Goal: Check status: Check status

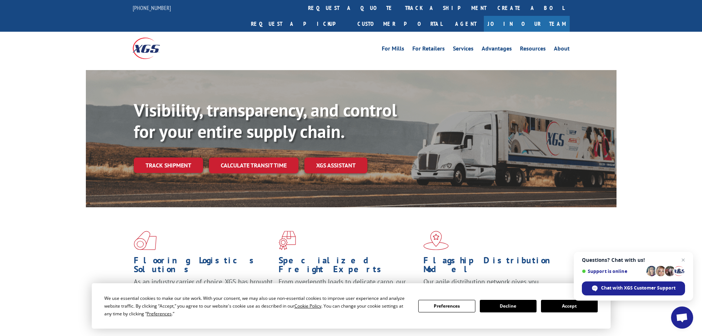
drag, startPoint x: 329, startPoint y: 10, endPoint x: 366, endPoint y: 56, distance: 59.0
click at [399, 10] on link "track a shipment" at bounding box center [445, 8] width 92 height 16
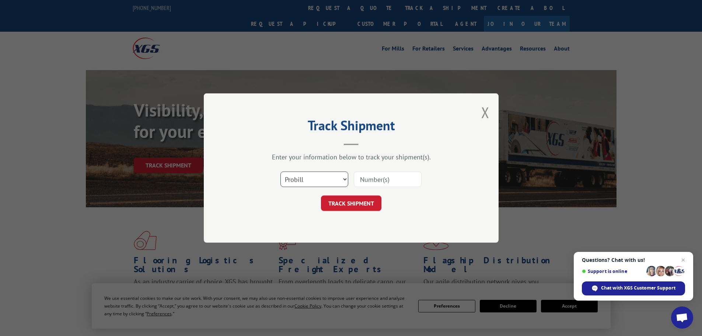
click at [342, 179] on select "Select category... Probill BOL PO" at bounding box center [314, 178] width 68 height 15
select select "bol"
click at [280, 171] on select "Select category... Probill BOL PO" at bounding box center [314, 178] width 68 height 15
drag, startPoint x: 405, startPoint y: 180, endPoint x: 425, endPoint y: 181, distance: 20.3
click at [405, 180] on input at bounding box center [388, 178] width 68 height 15
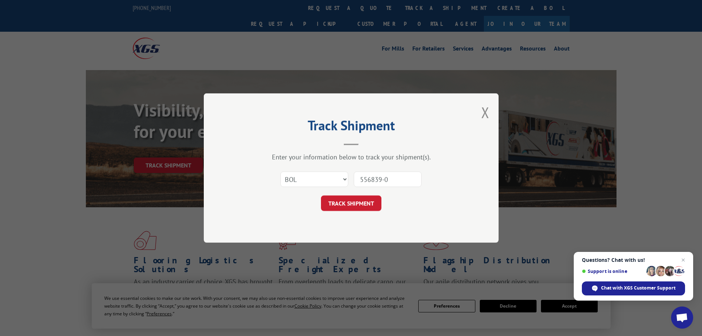
type input "556839-01"
click button "TRACK SHIPMENT" at bounding box center [351, 202] width 60 height 15
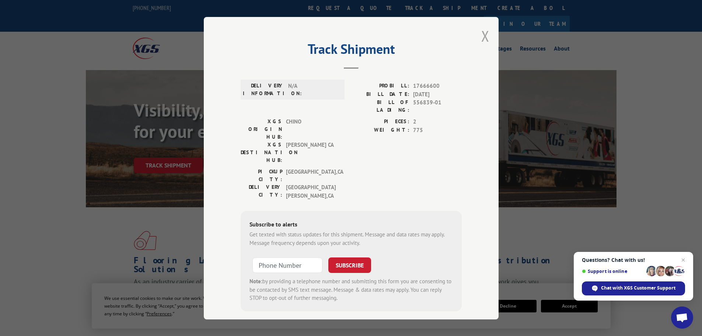
click at [481, 35] on button "Close modal" at bounding box center [485, 36] width 8 height 20
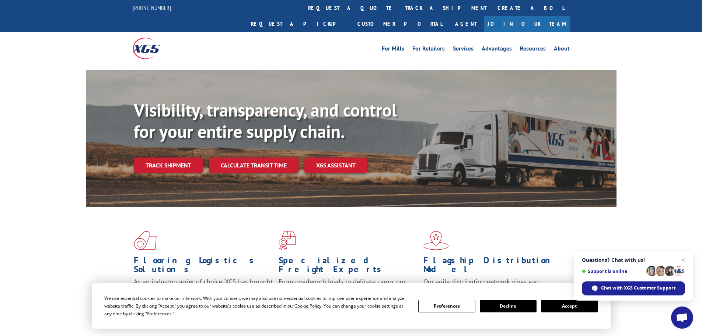
drag, startPoint x: 329, startPoint y: 6, endPoint x: 434, endPoint y: 79, distance: 127.9
click at [399, 6] on link "track a shipment" at bounding box center [445, 8] width 92 height 16
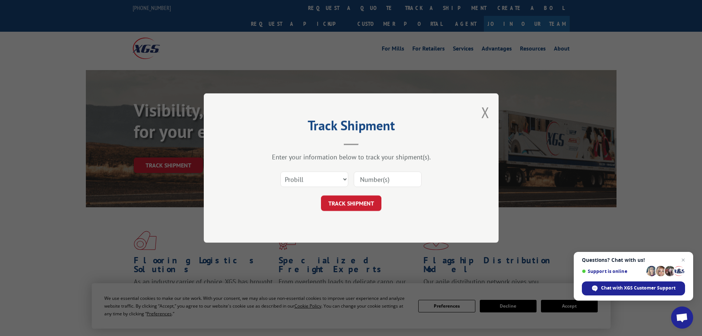
click at [347, 180] on div "Select category... Probill BOL PO" at bounding box center [351, 179] width 221 height 24
click at [346, 181] on select "Select category... Probill BOL PO" at bounding box center [314, 178] width 68 height 15
click at [344, 178] on select "Select category... Probill BOL PO" at bounding box center [314, 178] width 68 height 15
select select "bol"
click at [280, 171] on select "Select category... Probill BOL PO" at bounding box center [314, 178] width 68 height 15
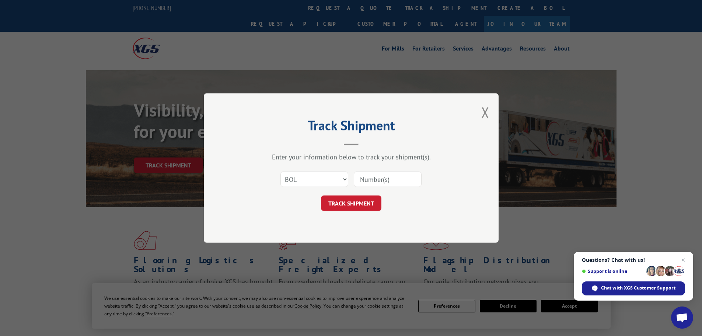
click at [402, 179] on input at bounding box center [388, 178] width 68 height 15
type input "556839-01"
click button "TRACK SHIPMENT" at bounding box center [351, 202] width 60 height 15
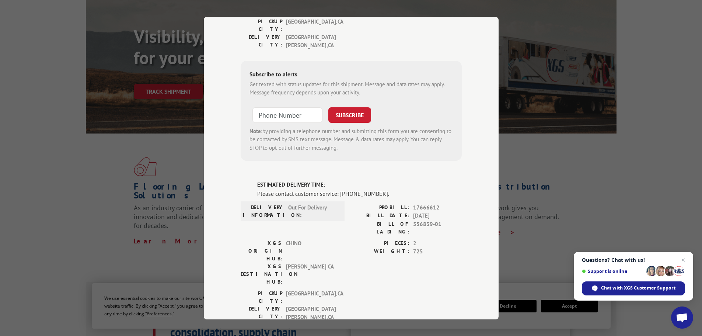
scroll to position [405, 0]
